Goal: Information Seeking & Learning: Learn about a topic

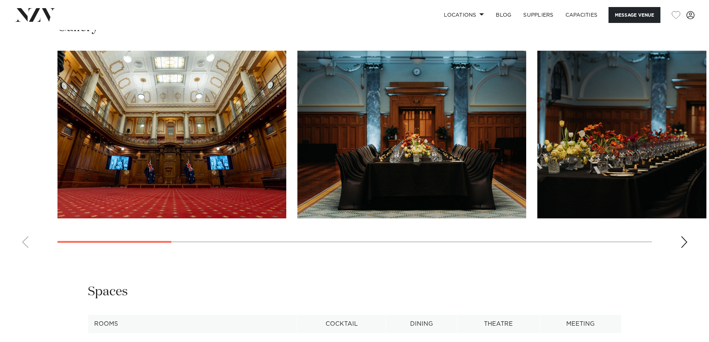
scroll to position [852, 0]
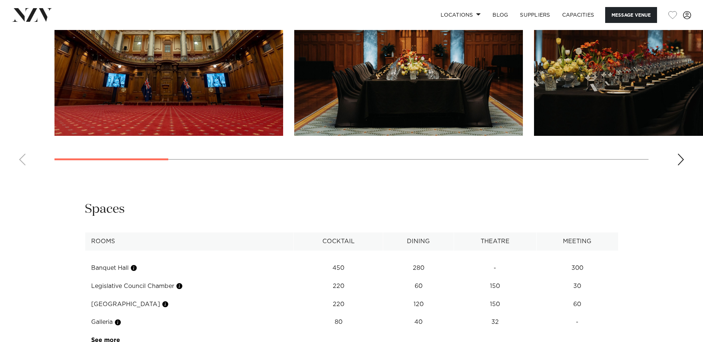
click at [145, 112] on img "1 / 13" at bounding box center [168, 52] width 229 height 168
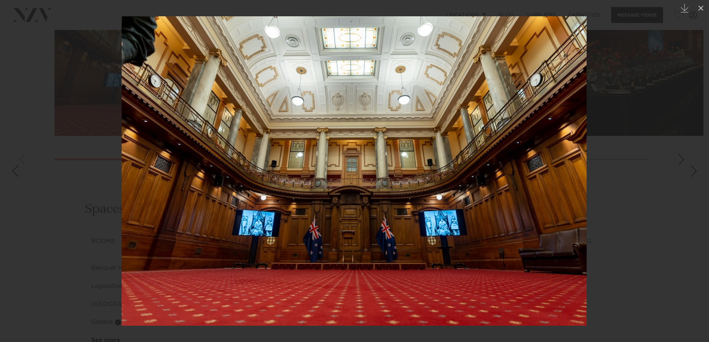
click at [641, 195] on div at bounding box center [354, 171] width 709 height 342
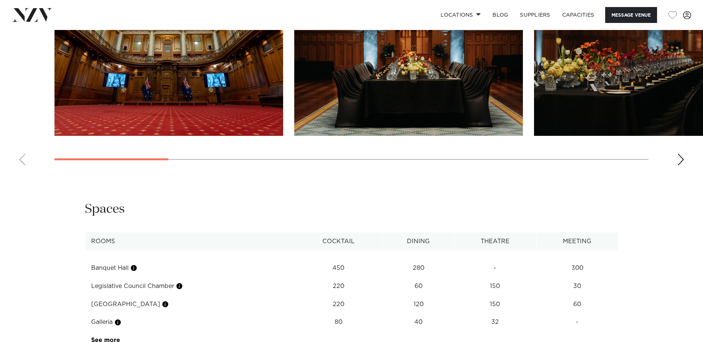
click at [480, 130] on img "2 / 13" at bounding box center [408, 52] width 229 height 168
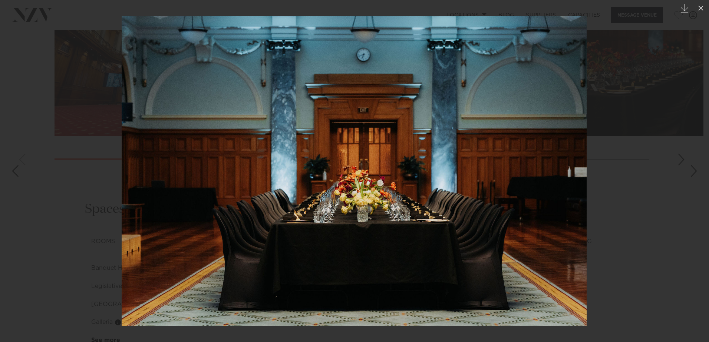
click at [649, 202] on div at bounding box center [354, 171] width 709 height 342
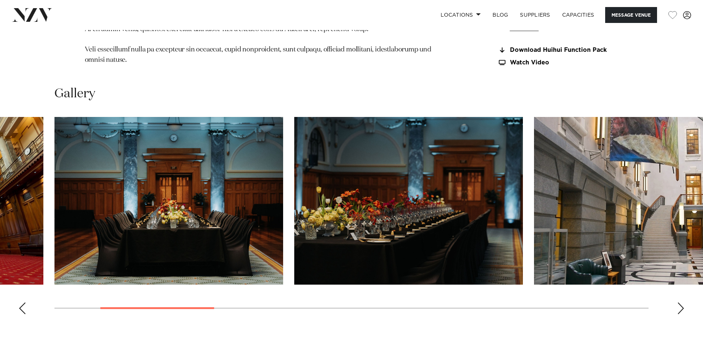
scroll to position [778, 0]
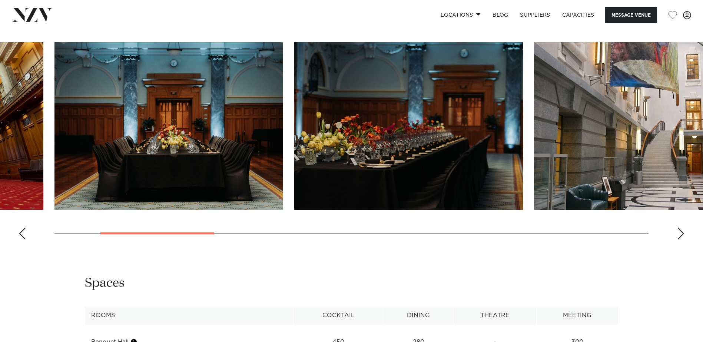
click at [607, 178] on img "4 / 13" at bounding box center [648, 126] width 229 height 168
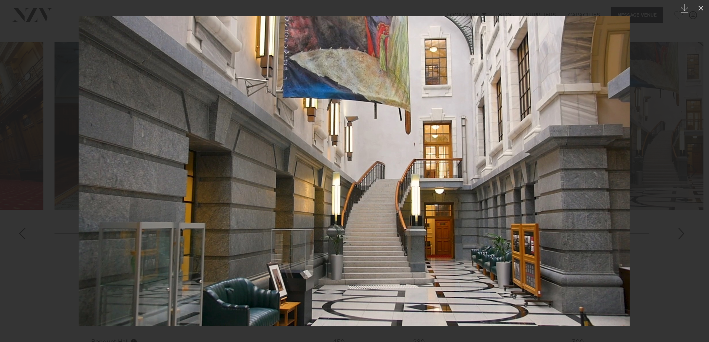
click at [682, 210] on div at bounding box center [354, 171] width 709 height 342
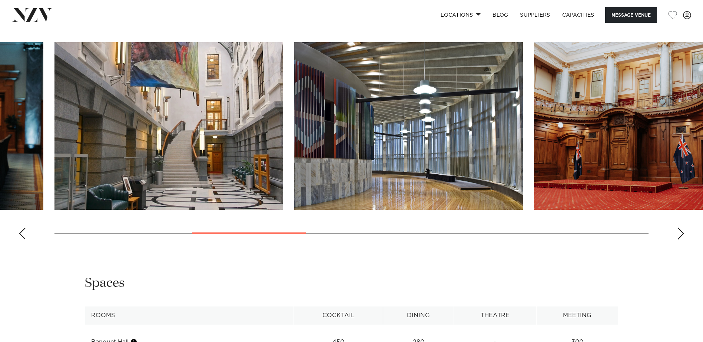
click at [684, 240] on div "Next slide" at bounding box center [680, 234] width 7 height 12
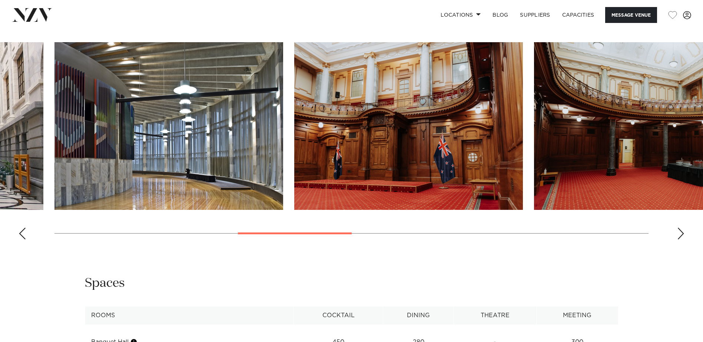
click at [683, 240] on div "Next slide" at bounding box center [680, 234] width 7 height 12
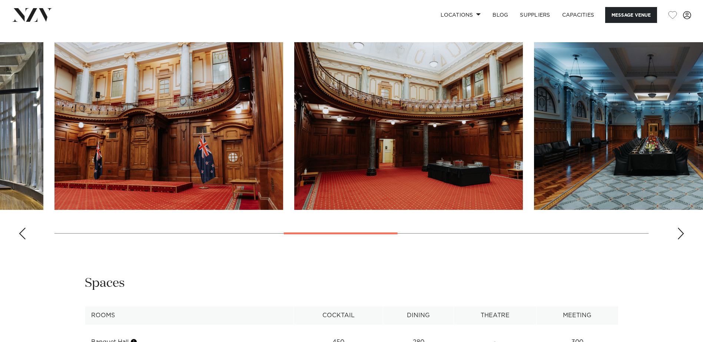
click at [584, 210] on img "8 / 13" at bounding box center [648, 126] width 229 height 168
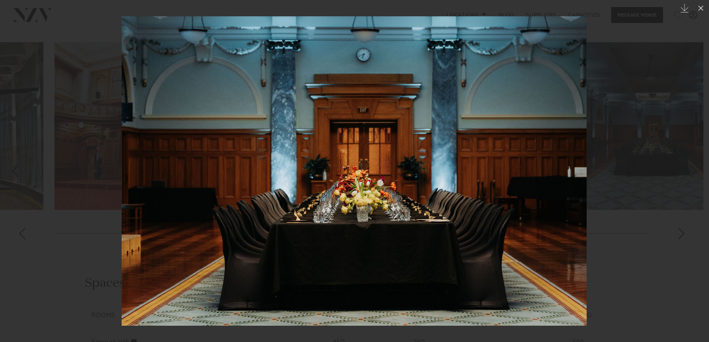
click at [550, 149] on img at bounding box center [354, 171] width 465 height 310
click at [615, 150] on div at bounding box center [354, 171] width 709 height 342
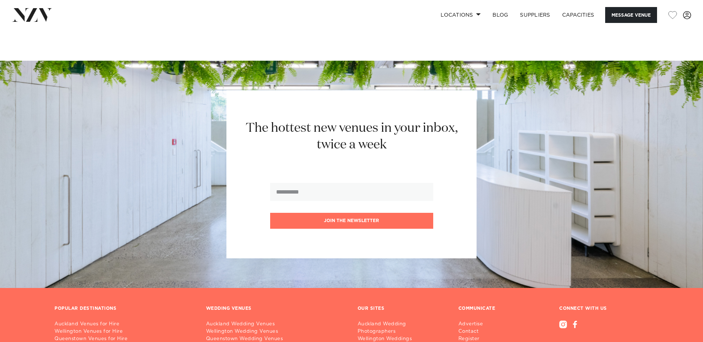
scroll to position [1075, 0]
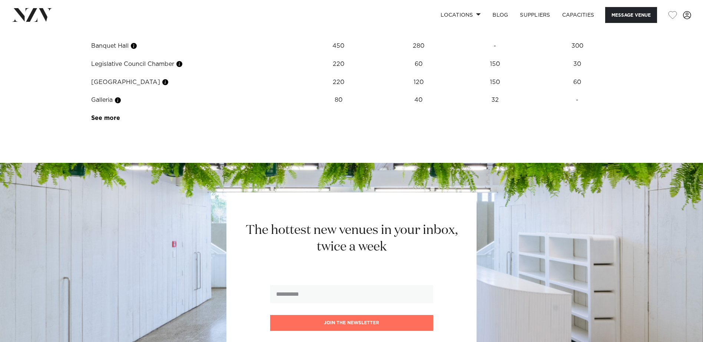
click at [183, 89] on div at bounding box center [186, 87] width 6 height 20
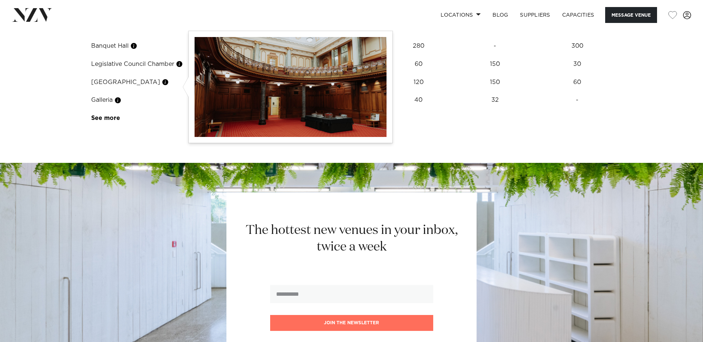
click at [181, 68] on button "button" at bounding box center [179, 63] width 7 height 7
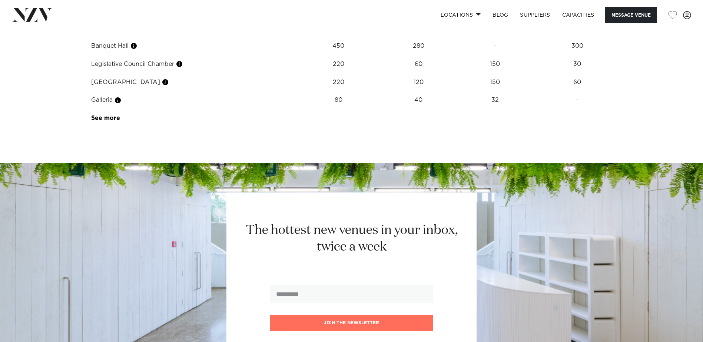
drag, startPoint x: 181, startPoint y: 86, endPoint x: 169, endPoint y: 96, distance: 15.8
click at [169, 92] on td "[GEOGRAPHIC_DATA]" at bounding box center [189, 82] width 209 height 18
click at [132, 105] on div at bounding box center [133, 105] width 6 height 20
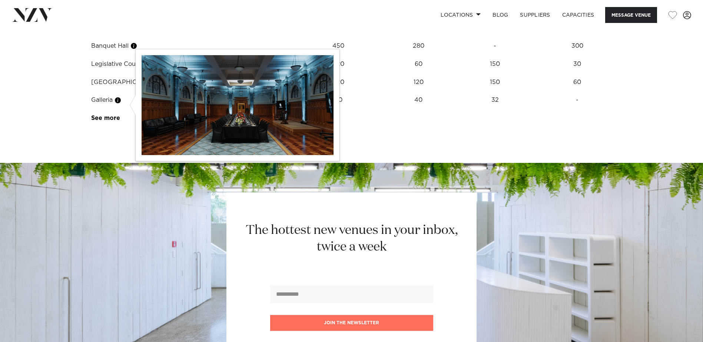
click at [162, 86] on button "button" at bounding box center [165, 82] width 7 height 7
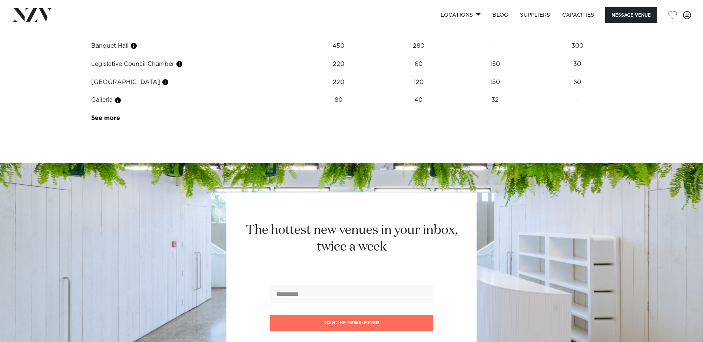
click at [262, 92] on td "[GEOGRAPHIC_DATA]" at bounding box center [189, 82] width 209 height 18
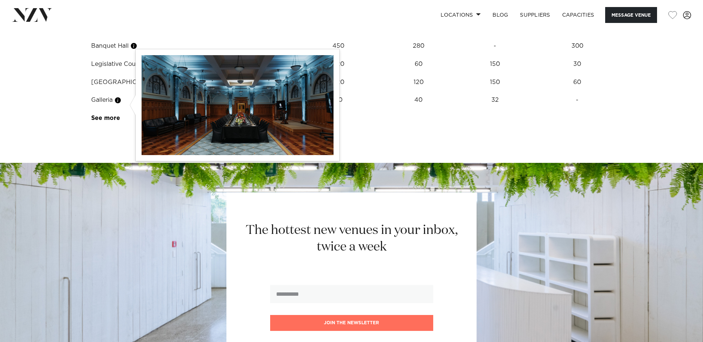
click at [162, 86] on button "button" at bounding box center [165, 82] width 7 height 7
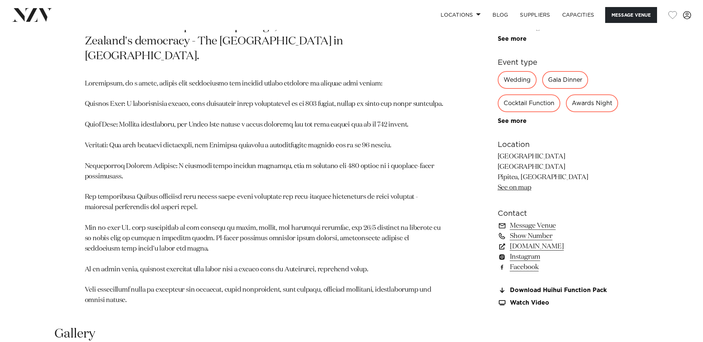
scroll to position [481, 0]
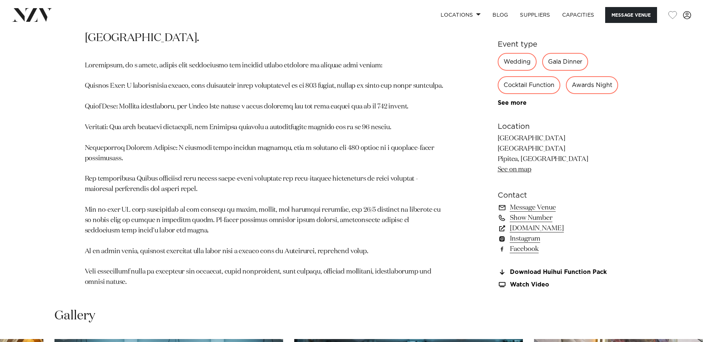
click at [549, 234] on link "[DOMAIN_NAME]" at bounding box center [558, 228] width 121 height 10
